Goal: Information Seeking & Learning: Learn about a topic

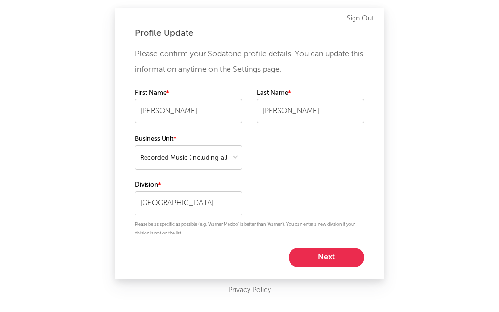
select select "recorded_music"
click at [317, 259] on button "Next" at bounding box center [327, 258] width 76 height 20
select select "assistant_coordinator"
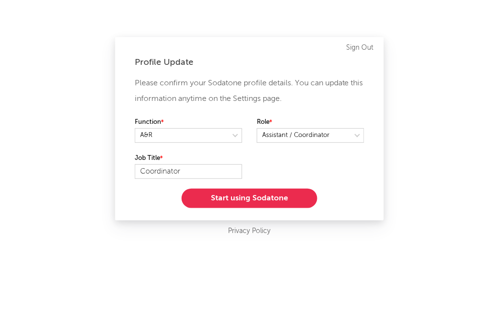
click at [268, 188] on div "Please confirm your Sodatone profile details. You can update this information a…" at bounding box center [249, 142] width 229 height 133
click at [265, 197] on button "Start using Sodatone" at bounding box center [250, 199] width 136 height 20
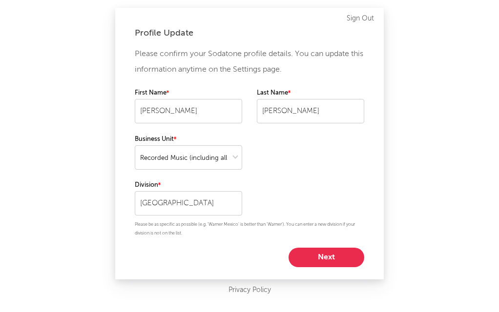
select select "recorded_music"
click at [327, 254] on button "Next" at bounding box center [327, 258] width 76 height 20
select select "assistant_coordinator"
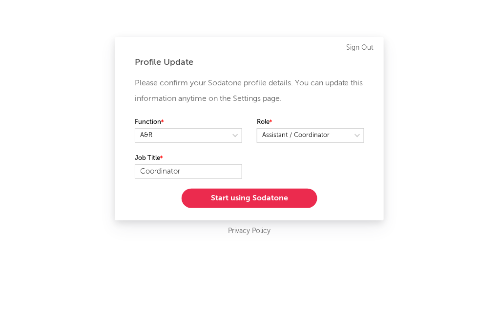
click at [269, 205] on button "Start using Sodatone" at bounding box center [250, 199] width 136 height 20
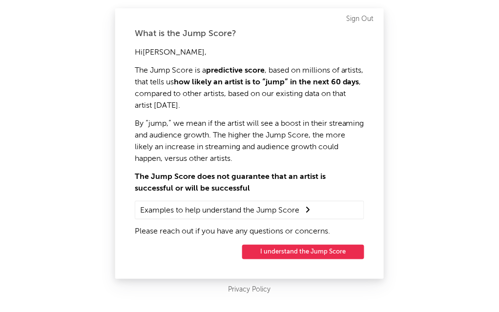
click at [281, 251] on button "I understand the Jump Score" at bounding box center [303, 252] width 122 height 15
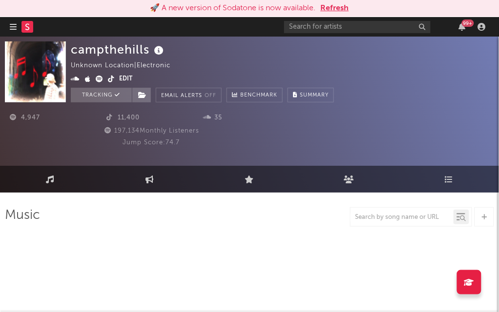
click at [339, 7] on button "Refresh" at bounding box center [335, 8] width 28 height 12
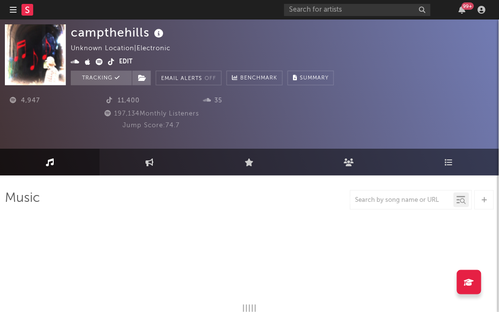
select select "1w"
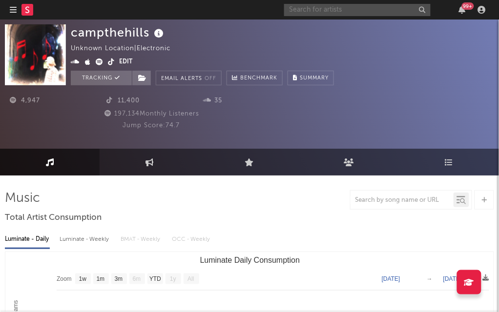
click at [315, 10] on input "text" at bounding box center [357, 10] width 146 height 12
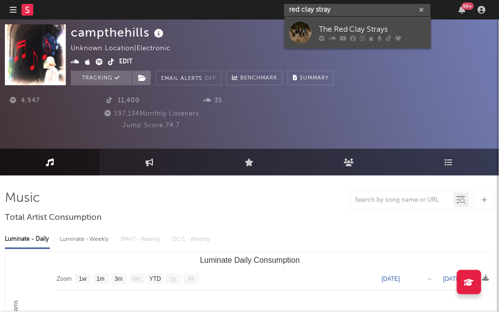
type input "red clay stray"
click at [332, 40] on icon at bounding box center [332, 38] width 7 height 6
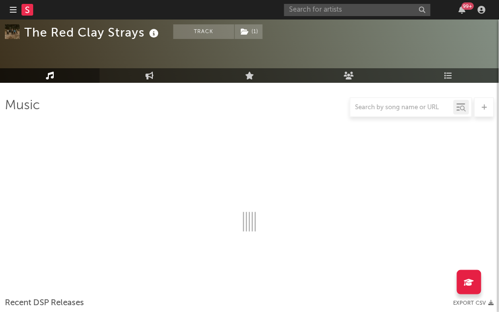
scroll to position [162, 0]
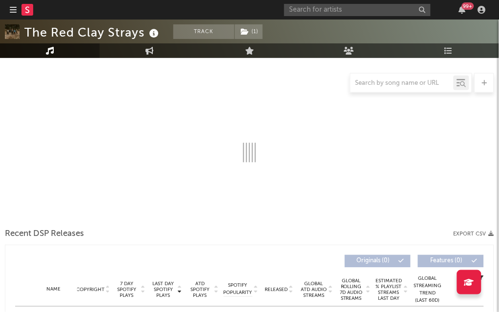
select select "6m"
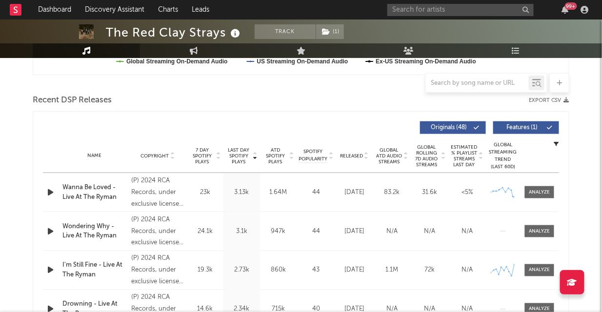
scroll to position [323, 0]
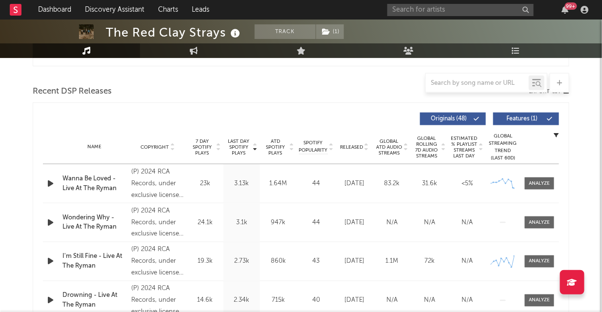
click at [358, 150] on div "Released" at bounding box center [354, 147] width 33 height 7
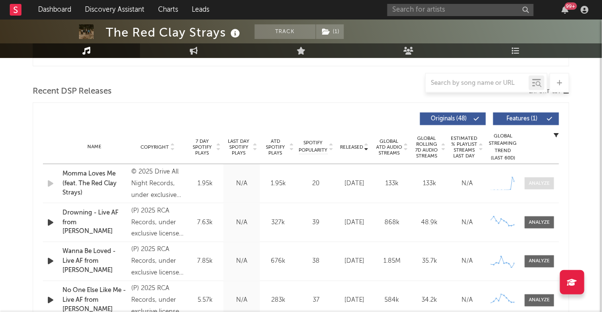
click at [498, 181] on div at bounding box center [540, 183] width 21 height 7
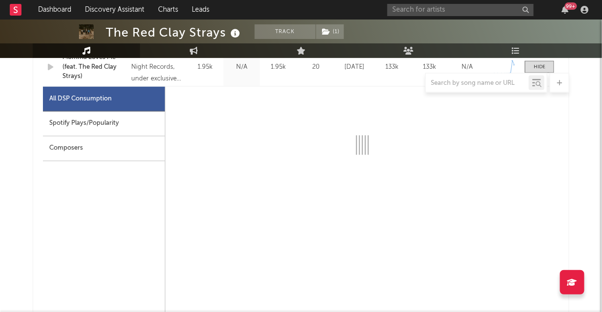
select select "1w"
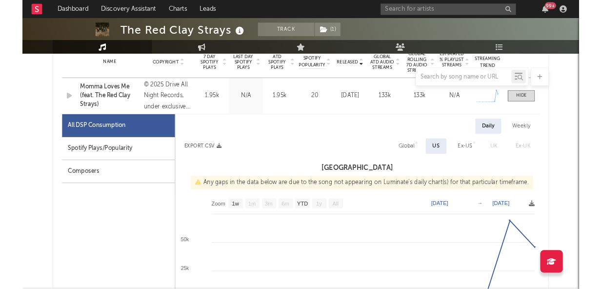
scroll to position [398, 0]
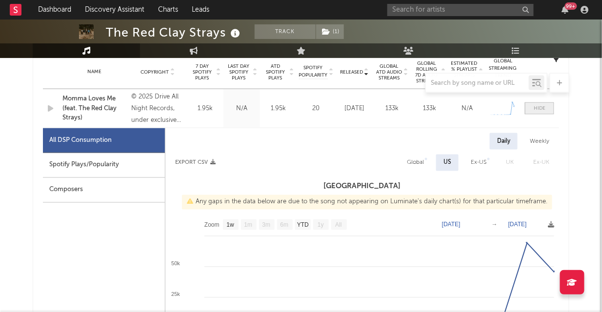
click at [498, 111] on div at bounding box center [540, 108] width 12 height 7
